Goal: Task Accomplishment & Management: Use online tool/utility

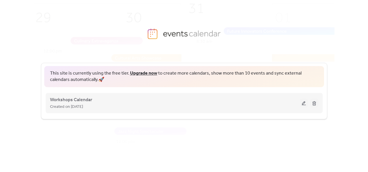
click at [302, 104] on button at bounding box center [304, 103] width 8 height 9
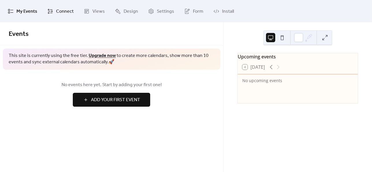
click at [55, 6] on link "Connect" at bounding box center [60, 11] width 35 height 18
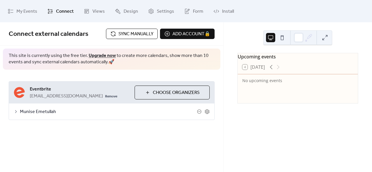
click at [57, 114] on span "Munise Emetullah" at bounding box center [108, 111] width 177 height 7
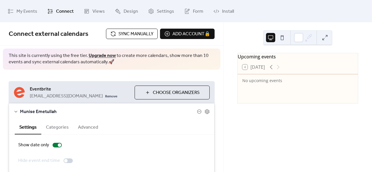
scroll to position [63, 0]
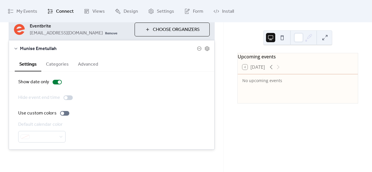
click at [54, 61] on button "Categories" at bounding box center [57, 64] width 32 height 14
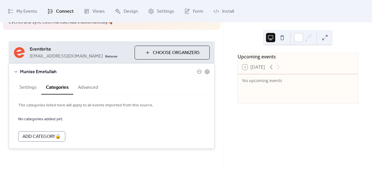
scroll to position [39, 0]
click at [88, 87] on button "Advanced" at bounding box center [87, 88] width 29 height 14
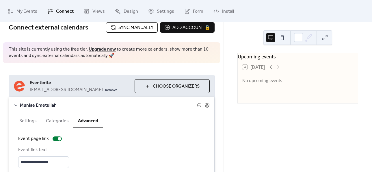
scroll to position [6, 0]
click at [101, 14] on span "Views" at bounding box center [98, 11] width 12 height 9
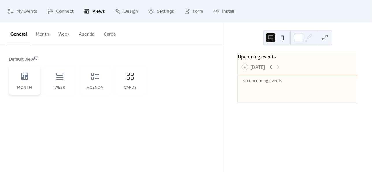
click at [25, 87] on div "Month" at bounding box center [24, 88] width 20 height 5
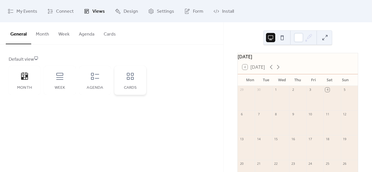
click at [139, 79] on div "Cards" at bounding box center [130, 80] width 32 height 29
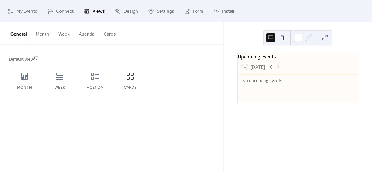
click at [38, 35] on button "Month" at bounding box center [42, 32] width 23 height 21
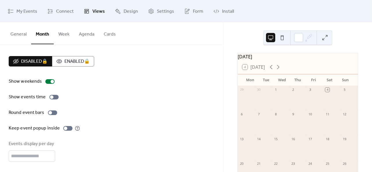
click at [69, 37] on button "Week" at bounding box center [64, 32] width 21 height 21
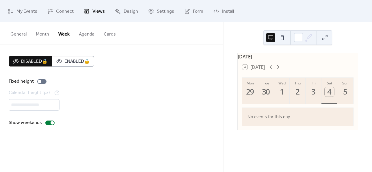
click at [84, 37] on button "Agenda" at bounding box center [86, 32] width 25 height 21
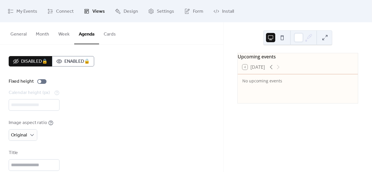
click at [104, 35] on button "Cards" at bounding box center [109, 32] width 21 height 21
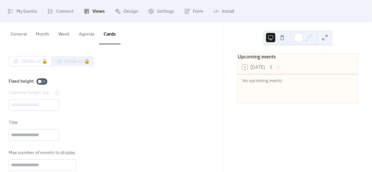
click at [43, 82] on div at bounding box center [41, 81] width 9 height 5
click at [58, 13] on span "Connect" at bounding box center [65, 11] width 18 height 9
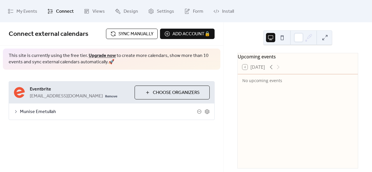
click at [138, 34] on span "Sync manually" at bounding box center [135, 34] width 35 height 7
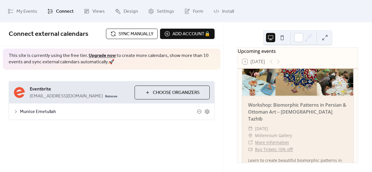
scroll to position [192, 0]
